Goal: Find specific page/section: Find specific page/section

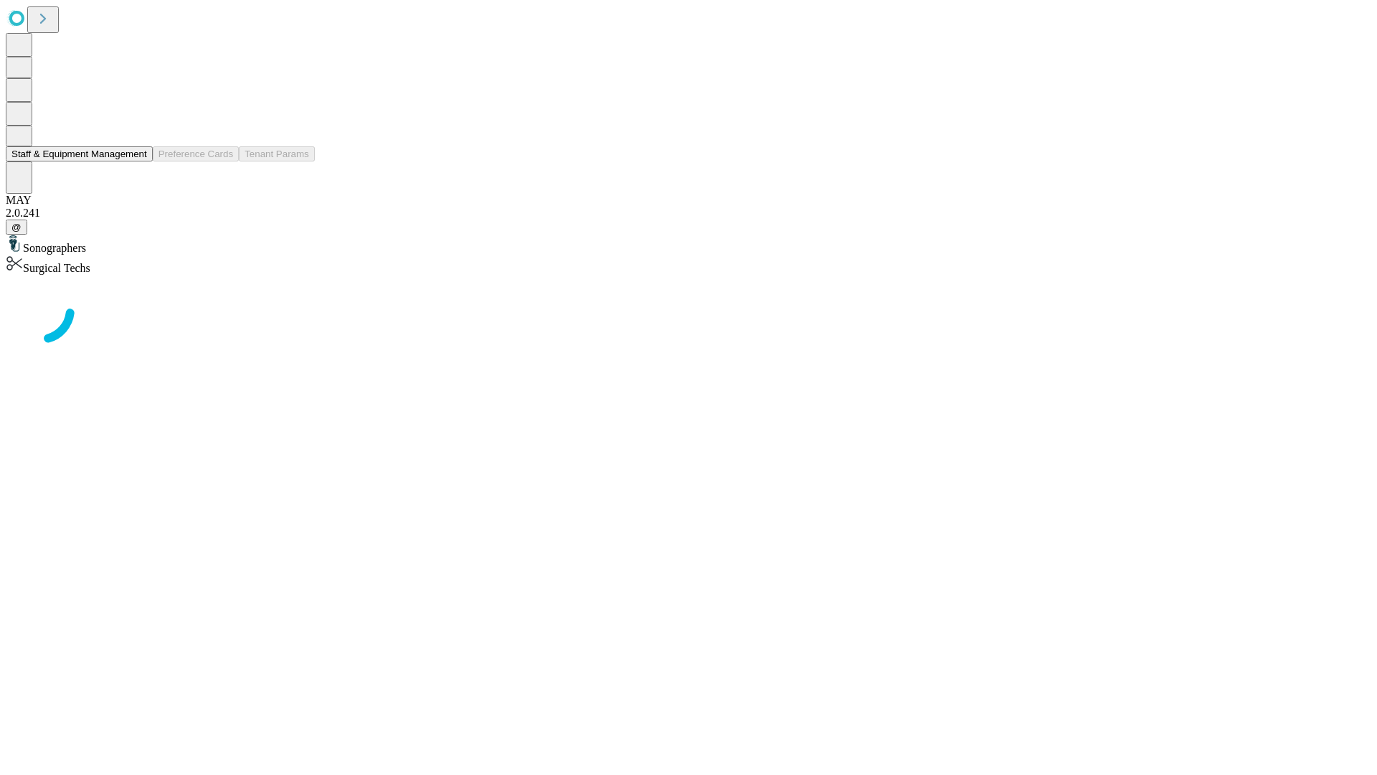
click at [137, 161] on button "Staff & Equipment Management" at bounding box center [79, 153] width 147 height 15
